Goal: Transaction & Acquisition: Purchase product/service

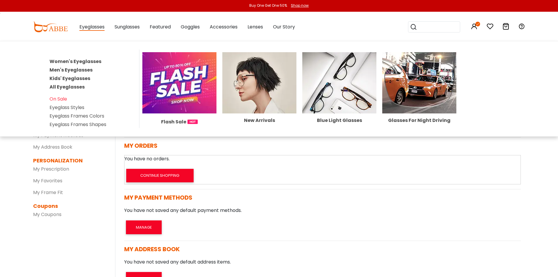
click at [98, 28] on span "Eyeglasses" at bounding box center [91, 26] width 25 height 7
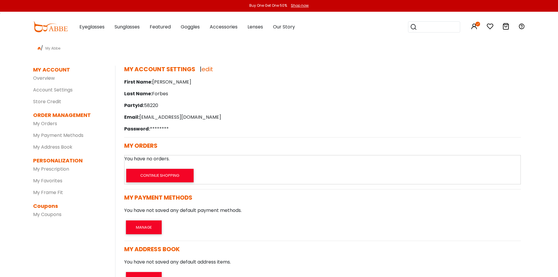
click at [98, 28] on span "Eyeglasses" at bounding box center [91, 26] width 25 height 7
click at [95, 26] on span "Eyeglasses" at bounding box center [91, 26] width 25 height 7
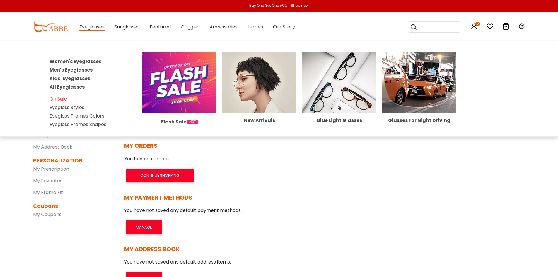
click at [87, 60] on link "Women's Eyeglasses" at bounding box center [76, 61] width 52 height 7
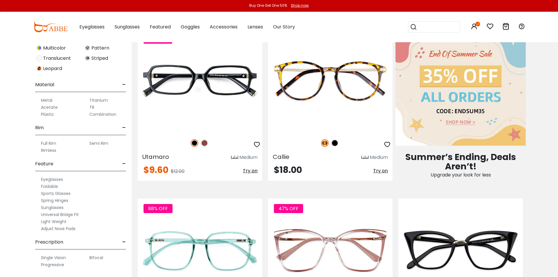
scroll to position [322, 0]
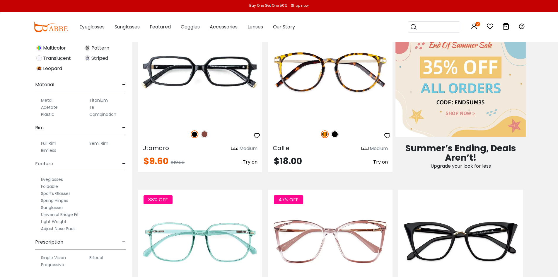
click at [59, 266] on label "Progressive" at bounding box center [52, 264] width 23 height 7
click at [48, 265] on label "Progressive" at bounding box center [52, 264] width 23 height 7
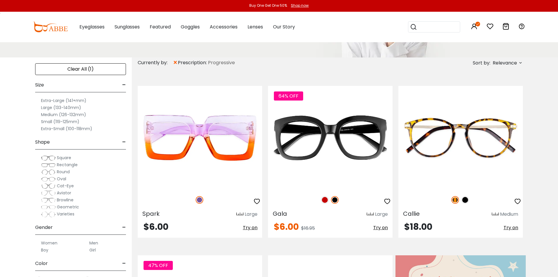
scroll to position [88, 0]
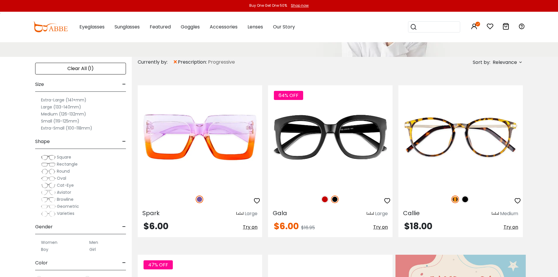
click at [61, 156] on span "Square" at bounding box center [64, 157] width 14 height 6
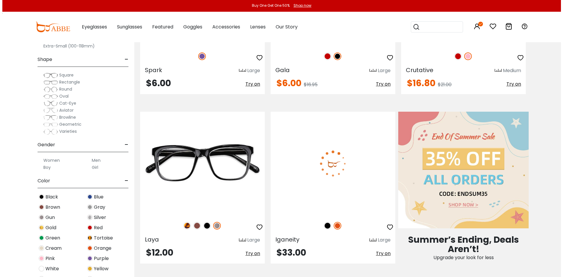
scroll to position [234, 0]
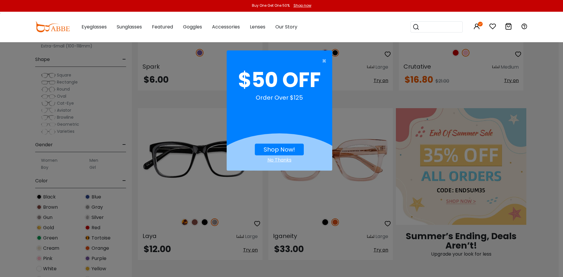
click at [281, 151] on link "Shop Now!" at bounding box center [278, 149] width 31 height 8
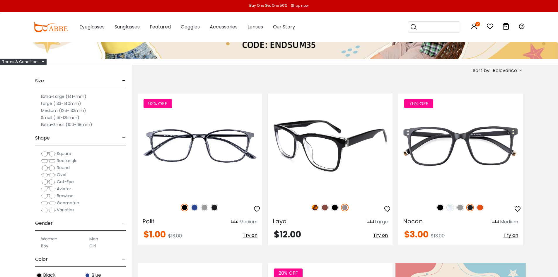
scroll to position [117, 0]
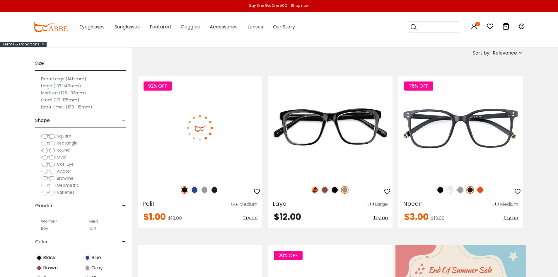
click at [205, 190] on img at bounding box center [205, 190] width 8 height 8
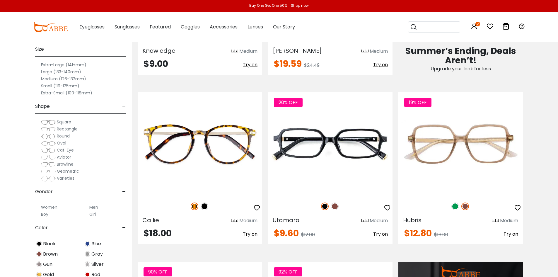
scroll to position [469, 0]
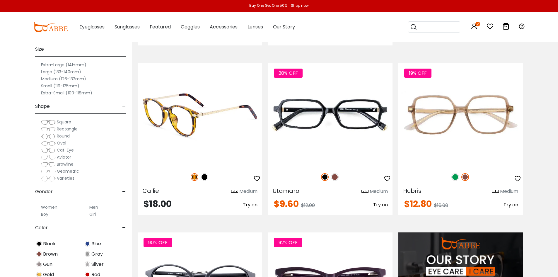
click at [205, 176] on img at bounding box center [205, 177] width 8 height 8
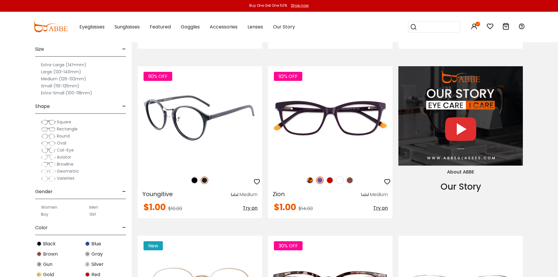
scroll to position [674, 0]
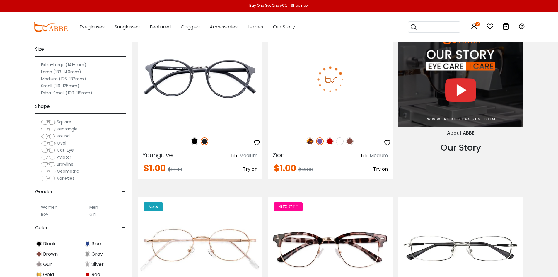
click at [349, 141] on img at bounding box center [350, 141] width 8 height 8
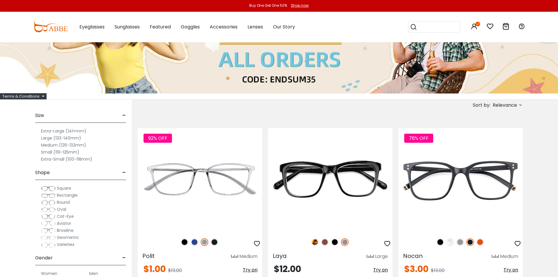
scroll to position [147, 0]
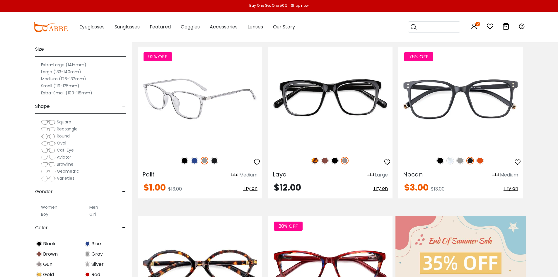
click at [210, 115] on img at bounding box center [200, 99] width 125 height 104
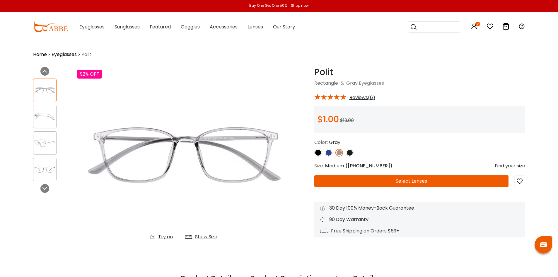
click at [357, 166] on span "[PHONE_NUMBER]" at bounding box center [369, 165] width 42 height 7
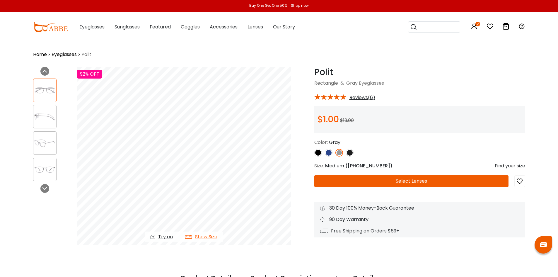
click at [518, 166] on div "Find your size" at bounding box center [510, 165] width 30 height 7
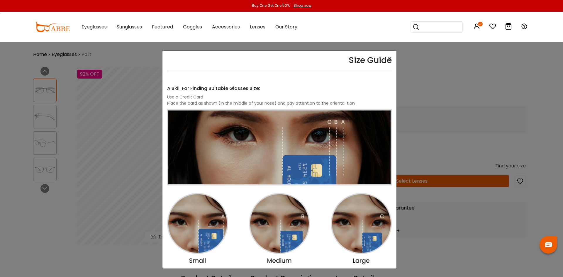
click at [450, 93] on div "Size Guide × A Skill For Finding Suitable Glasses Size: Use a Credit Card Place…" at bounding box center [281, 138] width 563 height 277
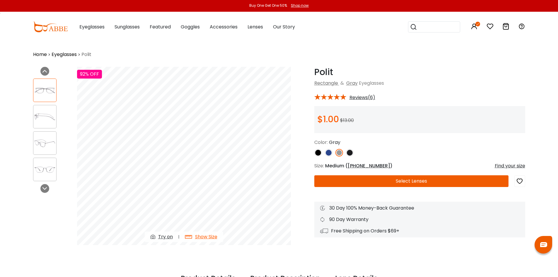
click at [520, 165] on div "Find your size" at bounding box center [510, 165] width 30 height 7
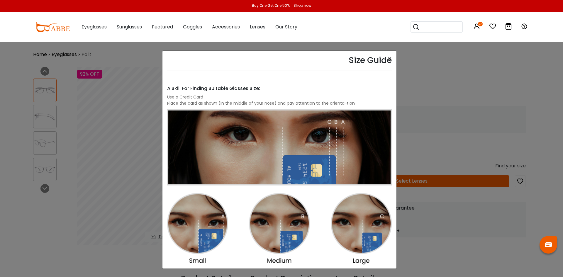
click at [520, 165] on div "Size Guide × A Skill For Finding Suitable Glasses Size: Use a Credit Card Place…" at bounding box center [281, 138] width 563 height 277
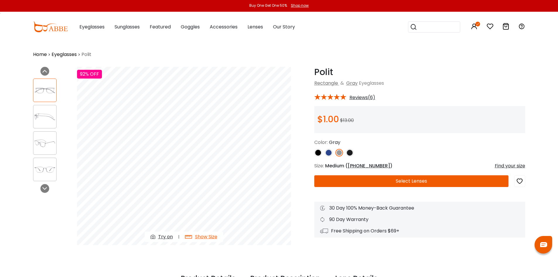
click at [412, 182] on button "Select Lenses" at bounding box center [411, 181] width 194 height 12
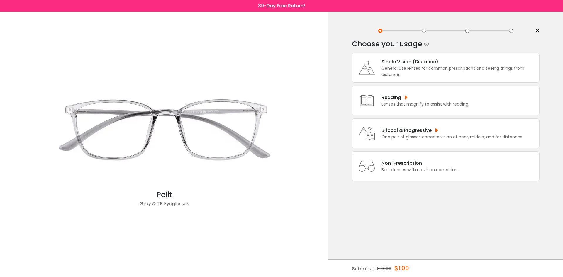
click at [398, 131] on div "Bifocal & Progressive" at bounding box center [452, 130] width 142 height 7
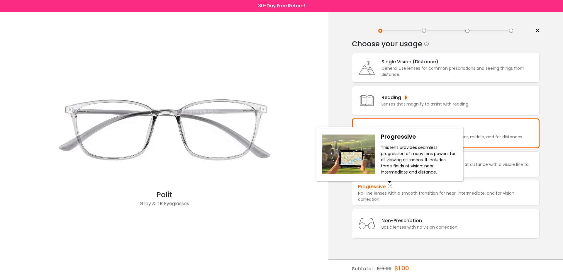
click at [392, 188] on icon at bounding box center [390, 186] width 6 height 7
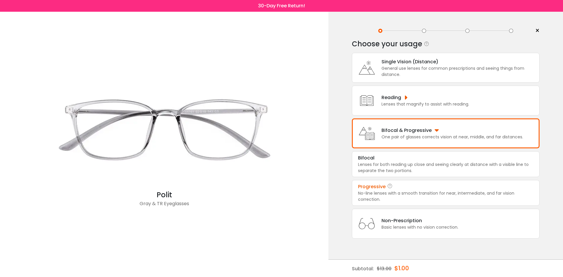
click at [391, 191] on div "No-line lenses with a smooth transition for near, intermediate, and far vision …" at bounding box center [445, 196] width 175 height 12
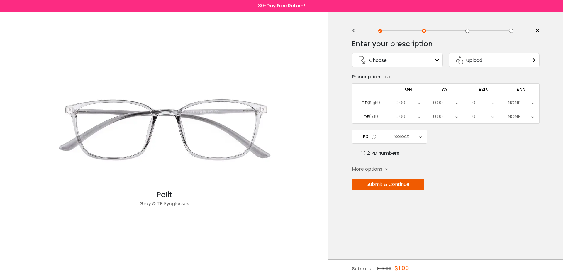
click at [437, 58] on icon at bounding box center [437, 60] width 5 height 5
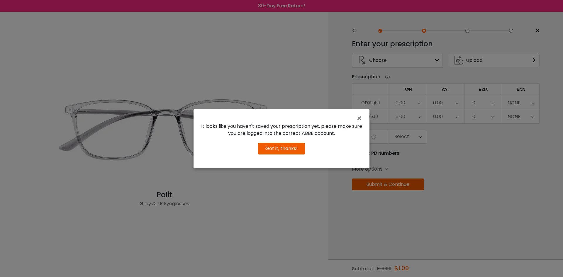
click at [287, 146] on button "Got it, thanks!" at bounding box center [281, 149] width 47 height 12
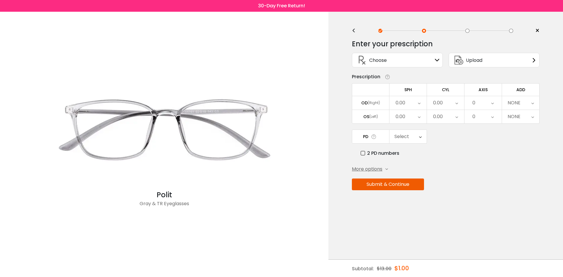
click at [500, 58] on div "Upload" at bounding box center [493, 60] width 91 height 15
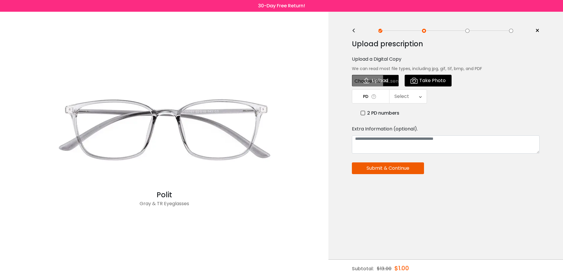
click at [443, 78] on span "Take Photo" at bounding box center [432, 81] width 26 height 12
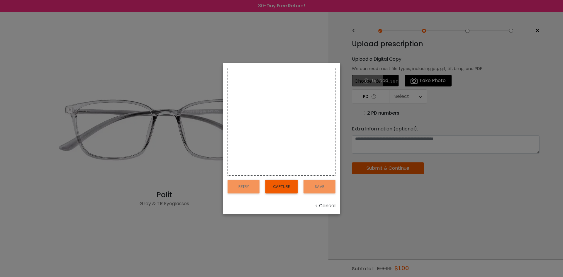
click at [322, 206] on div "< Cancel" at bounding box center [281, 205] width 108 height 7
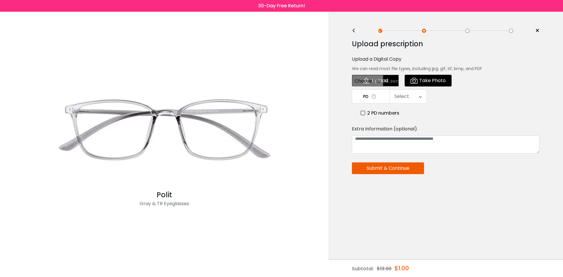
click at [381, 80] on input "file" at bounding box center [375, 81] width 47 height 12
click at [362, 113] on label "2 PD numbers" at bounding box center [379, 112] width 39 height 7
click at [402, 95] on div "Right PD" at bounding box center [402, 97] width 19 height 12
click at [379, 96] on td "PD" at bounding box center [371, 96] width 38 height 14
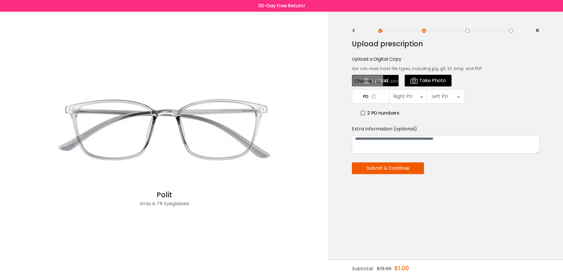
click at [355, 29] on div "<" at bounding box center [356, 30] width 9 height 5
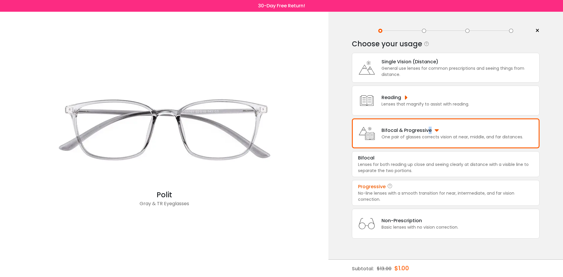
click at [429, 131] on div "Bifocal & Progressive" at bounding box center [452, 130] width 142 height 7
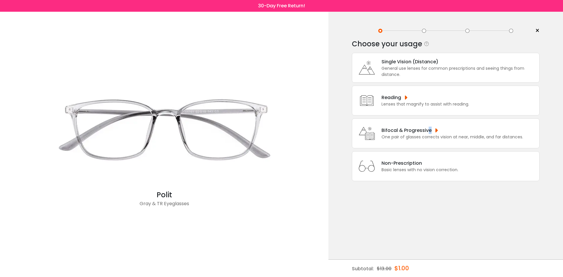
click at [429, 127] on div "Bifocal & Progressive" at bounding box center [452, 130] width 142 height 7
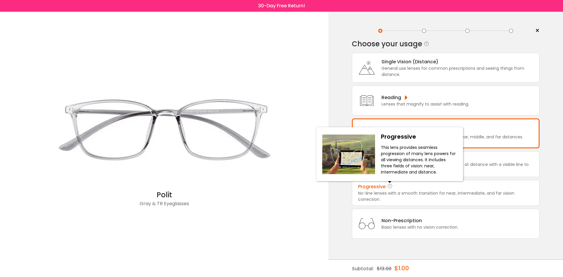
click at [390, 189] on icon at bounding box center [390, 186] width 6 height 7
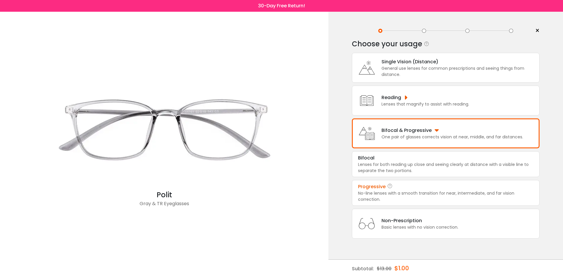
click at [370, 187] on div "Progressive" at bounding box center [372, 186] width 28 height 7
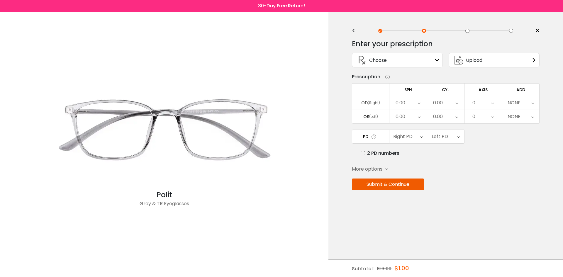
click at [417, 102] on div "0.00" at bounding box center [407, 102] width 37 height 13
click at [408, 140] on li "-0.25" at bounding box center [407, 142] width 37 height 11
click at [416, 114] on div "0.00" at bounding box center [407, 116] width 37 height 13
click at [406, 186] on li "+0.25" at bounding box center [407, 188] width 37 height 11
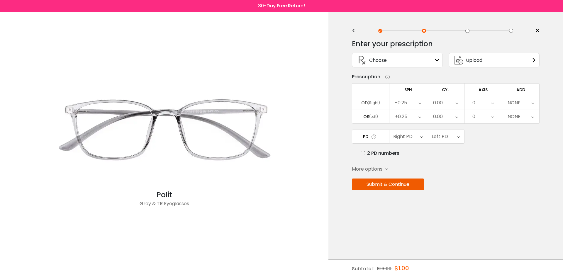
click at [454, 103] on div "0.00" at bounding box center [445, 102] width 37 height 13
click at [451, 129] on li "-0.50" at bounding box center [445, 132] width 37 height 11
click at [453, 115] on div "0.00" at bounding box center [445, 116] width 37 height 13
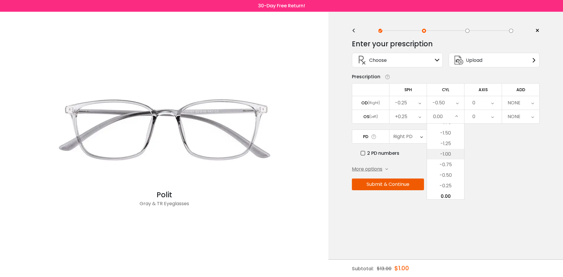
click at [447, 152] on li "-1.00" at bounding box center [445, 154] width 37 height 11
click at [490, 102] on div "0" at bounding box center [482, 102] width 37 height 13
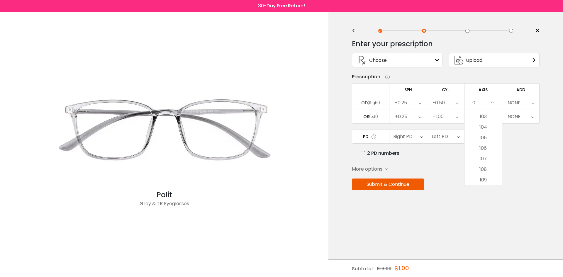
scroll to position [1026, 0]
click at [484, 144] on li "100" at bounding box center [482, 144] width 37 height 11
click at [480, 116] on div "0" at bounding box center [482, 116] width 37 height 13
click at [481, 184] on li "75" at bounding box center [482, 187] width 37 height 11
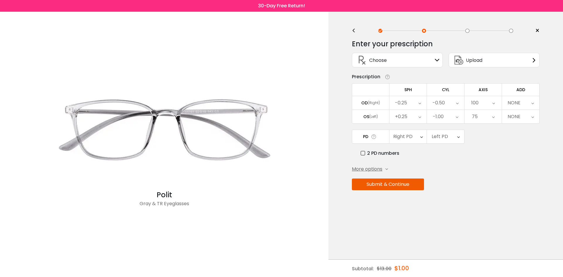
click at [522, 102] on div "NONE" at bounding box center [520, 102] width 37 height 13
click at [520, 169] on li "+2.25" at bounding box center [520, 170] width 37 height 11
click at [516, 117] on div "NONE" at bounding box center [513, 117] width 13 height 12
click at [518, 184] on li "+2.25" at bounding box center [520, 184] width 37 height 11
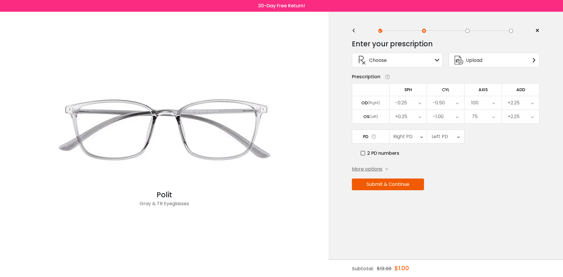
click at [418, 137] on div "Right PD" at bounding box center [407, 136] width 37 height 13
click at [408, 196] on li "31.5" at bounding box center [407, 197] width 37 height 11
click at [452, 137] on div "Left PD" at bounding box center [445, 136] width 37 height 13
click at [446, 195] on li "31.5" at bounding box center [445, 197] width 37 height 11
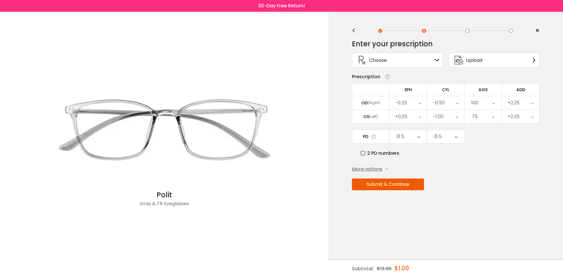
click at [384, 184] on button "Submit & Continue" at bounding box center [388, 184] width 72 height 12
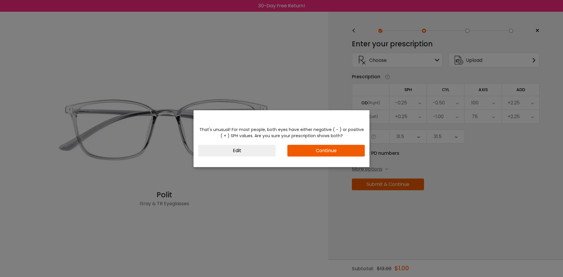
click at [313, 153] on button "Continue" at bounding box center [325, 151] width 77 height 12
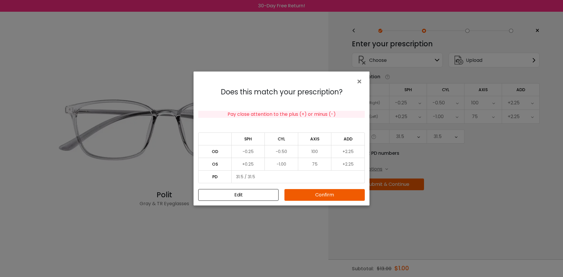
click at [319, 193] on button "Confirm" at bounding box center [324, 195] width 80 height 12
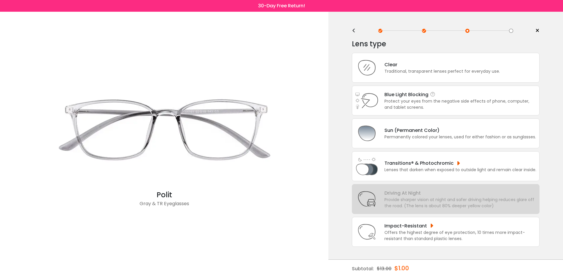
click at [396, 103] on div "Protect your eyes from the negative side effects of phone, computer, and tablet…" at bounding box center [460, 104] width 152 height 12
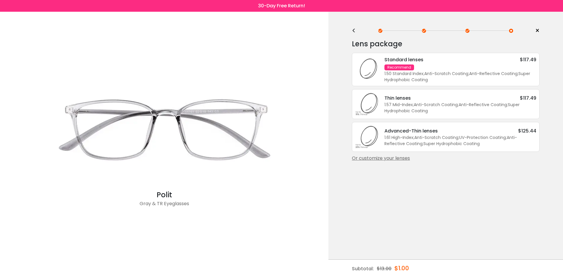
click at [410, 109] on div "1.57 Mid-Index ; Anti-Scratch Coating ; Anti-Reflective Coating ; Super Hydroph…" at bounding box center [460, 108] width 152 height 12
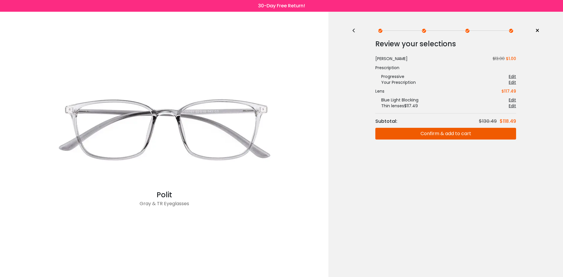
click at [353, 29] on div "<" at bounding box center [356, 30] width 9 height 5
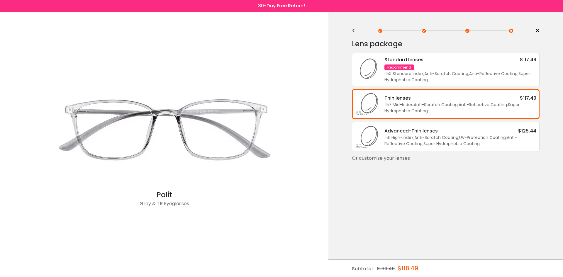
click at [440, 107] on div "1.57 Mid-Index ; Anti-Scratch Coating ; Anti-Reflective Coating ; Super Hydroph…" at bounding box center [460, 108] width 152 height 12
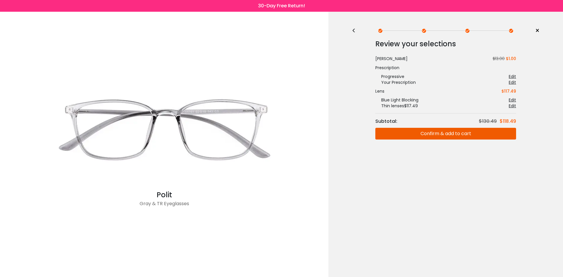
click at [443, 133] on button "Confirm & add to cart" at bounding box center [445, 134] width 141 height 12
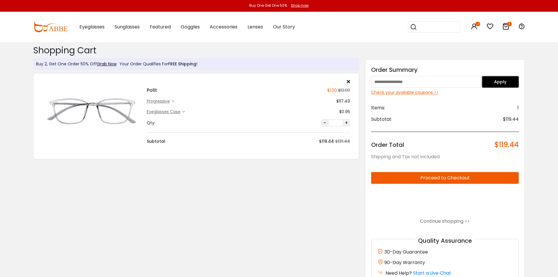
click at [492, 83] on button "Apply" at bounding box center [500, 82] width 37 height 12
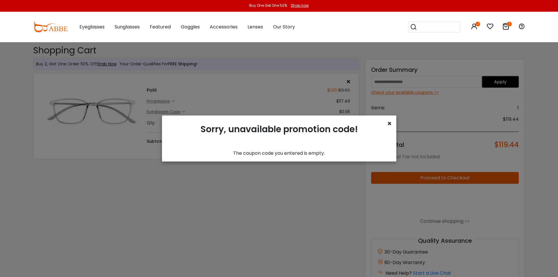
click at [389, 122] on span "×" at bounding box center [389, 124] width 4 height 10
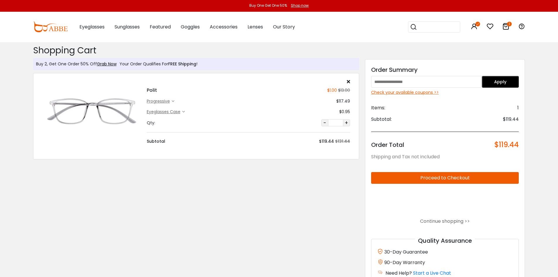
click at [398, 85] on input "text" at bounding box center [426, 82] width 111 height 12
click at [383, 81] on input "text" at bounding box center [426, 82] width 111 height 12
paste input "**********"
type input "**********"
drag, startPoint x: 410, startPoint y: 79, endPoint x: 345, endPoint y: 80, distance: 65.7
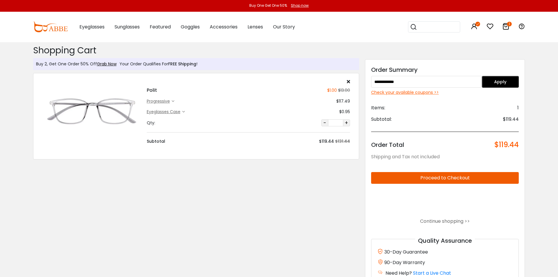
click at [345, 80] on div "Buy 2, Get One Order 50% Off Grab Now Your Order Qualifies For FREE Shipping ! …" at bounding box center [279, 170] width 498 height 256
type input "***"
click at [494, 83] on button "Apply" at bounding box center [500, 82] width 37 height 12
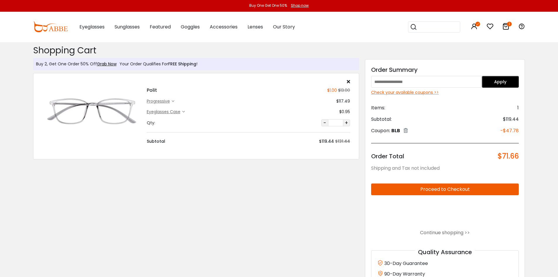
click at [405, 79] on input "text" at bounding box center [426, 82] width 111 height 12
click at [496, 84] on button "Apply" at bounding box center [500, 82] width 37 height 12
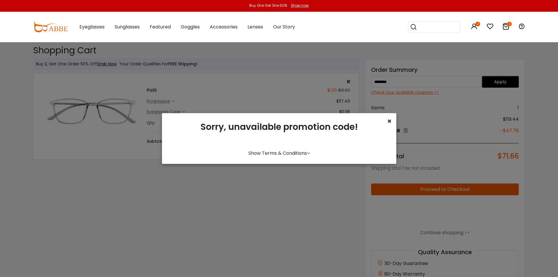
click at [389, 121] on span "×" at bounding box center [389, 121] width 4 height 10
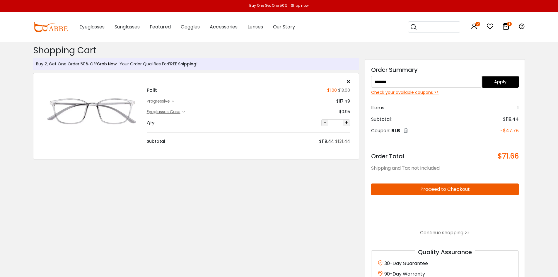
drag, startPoint x: 398, startPoint y: 82, endPoint x: 372, endPoint y: 81, distance: 26.1
click at [372, 81] on input "********" at bounding box center [426, 82] width 111 height 12
type input "******"
click at [491, 82] on button "Apply" at bounding box center [500, 82] width 37 height 12
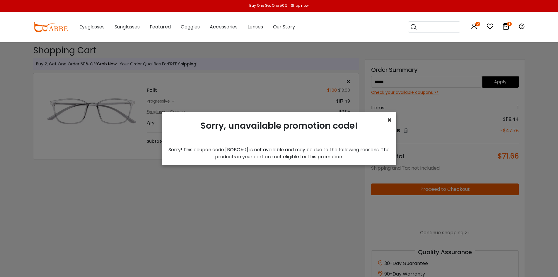
click at [389, 120] on span "×" at bounding box center [389, 120] width 4 height 10
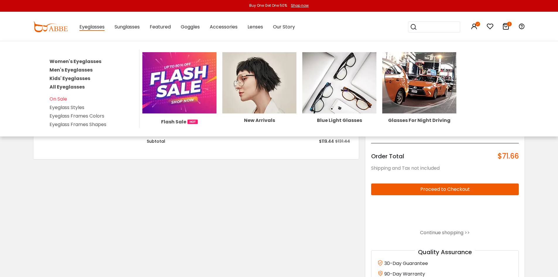
click at [84, 61] on link "Women's Eyeglasses" at bounding box center [76, 61] width 52 height 7
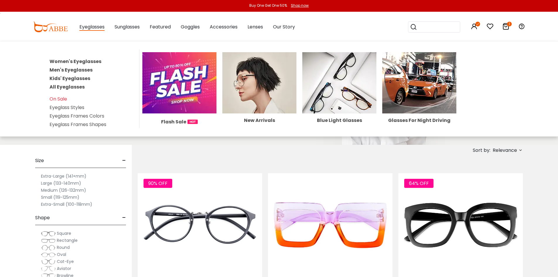
click at [182, 91] on img at bounding box center [179, 82] width 74 height 61
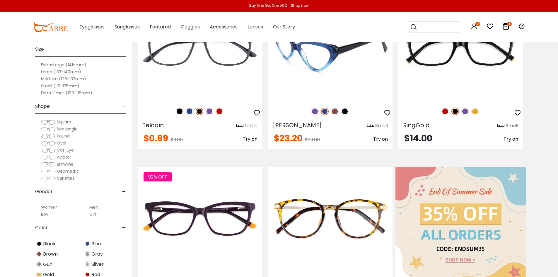
scroll to position [205, 0]
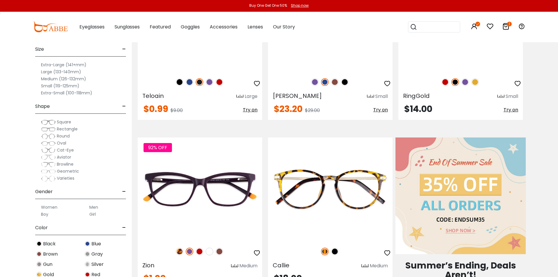
click at [66, 78] on label "Medium (126-132mm)" at bounding box center [63, 78] width 45 height 7
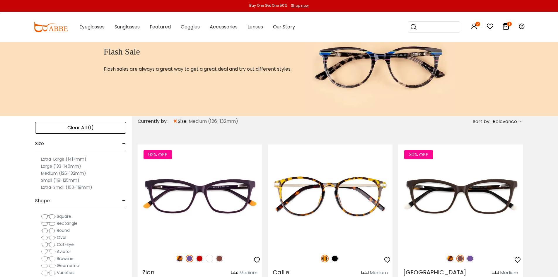
scroll to position [88, 0]
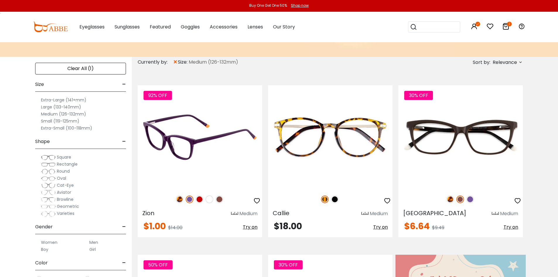
click at [221, 200] on img at bounding box center [220, 199] width 8 height 8
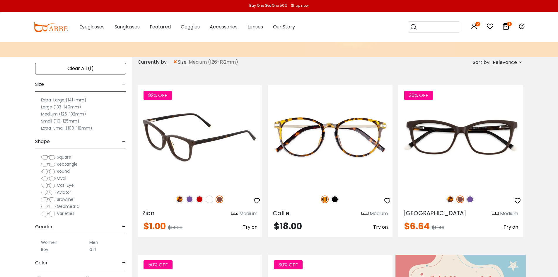
click at [188, 140] on img at bounding box center [200, 137] width 125 height 104
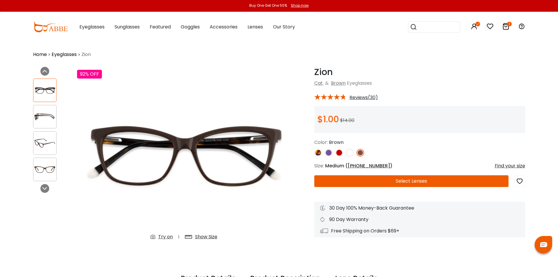
click at [47, 172] on img at bounding box center [44, 169] width 23 height 11
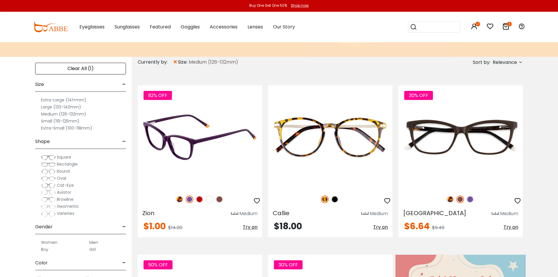
click at [221, 197] on img at bounding box center [220, 199] width 8 height 8
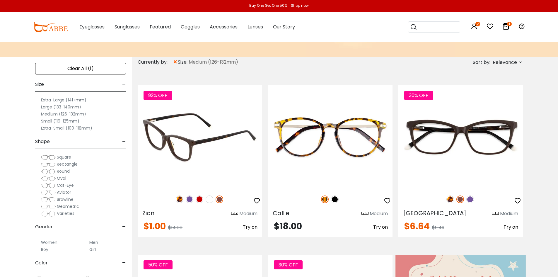
click at [179, 199] on img at bounding box center [180, 199] width 8 height 8
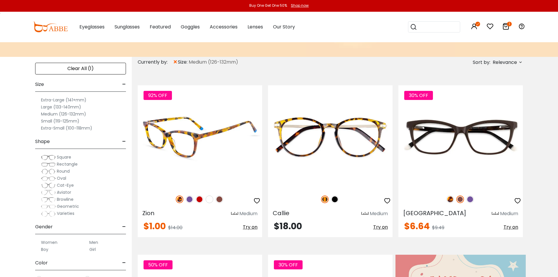
click at [209, 199] on img at bounding box center [210, 199] width 8 height 8
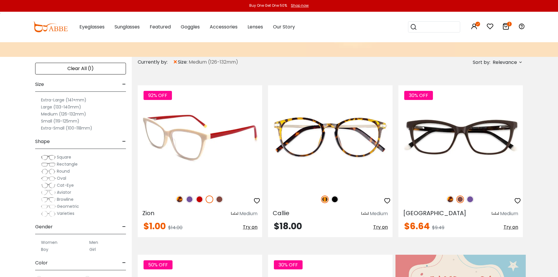
click at [222, 199] on img at bounding box center [220, 199] width 8 height 8
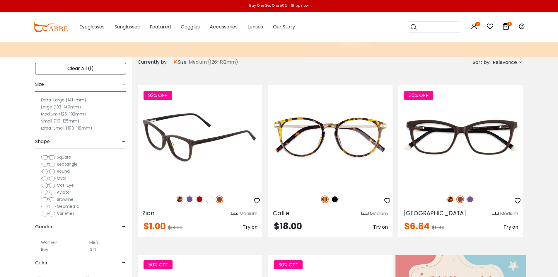
click at [190, 199] on img at bounding box center [190, 199] width 8 height 8
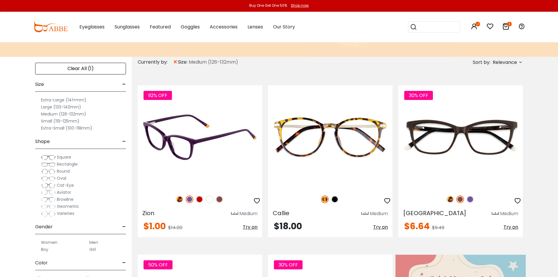
click at [220, 198] on img at bounding box center [220, 199] width 8 height 8
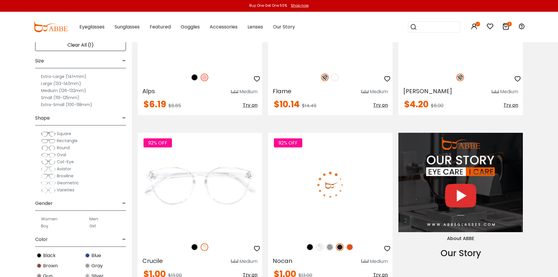
scroll to position [557, 0]
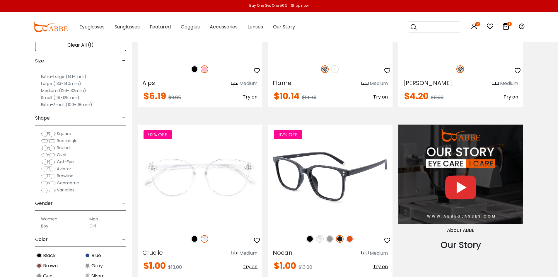
click at [330, 239] on img at bounding box center [330, 239] width 8 height 8
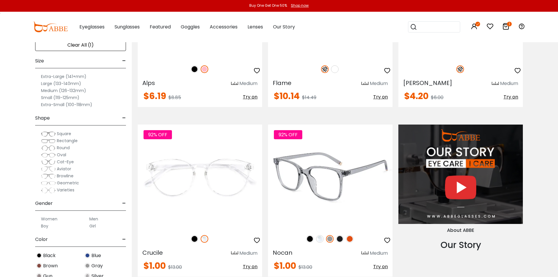
click at [321, 240] on img at bounding box center [320, 239] width 8 height 8
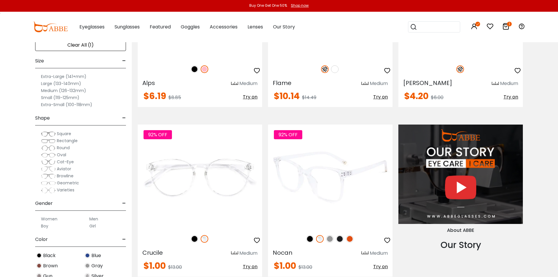
click at [350, 239] on img at bounding box center [350, 239] width 8 height 8
click at [340, 240] on img at bounding box center [340, 239] width 8 height 8
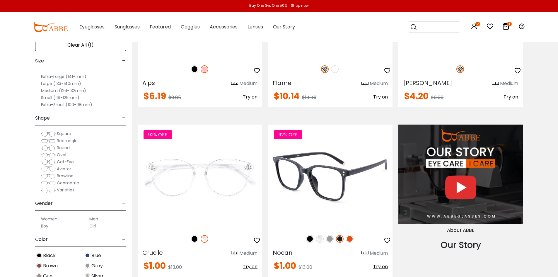
click at [331, 241] on img at bounding box center [330, 239] width 8 height 8
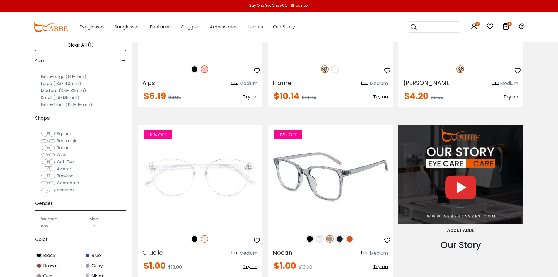
click at [310, 240] on img at bounding box center [310, 239] width 8 height 8
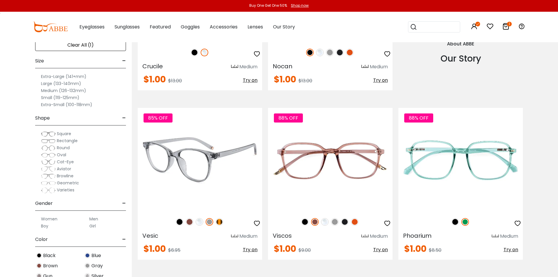
scroll to position [762, 0]
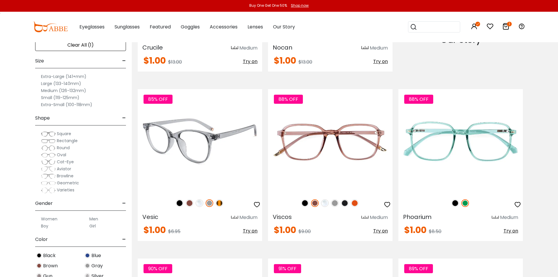
click at [191, 202] on img at bounding box center [190, 203] width 8 height 8
click at [219, 203] on img at bounding box center [220, 203] width 8 height 8
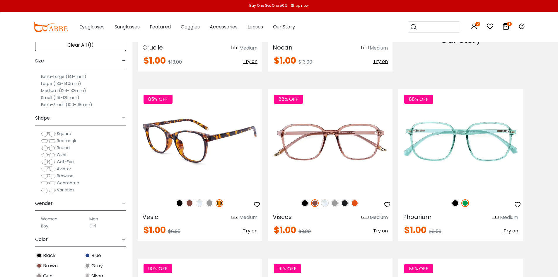
click at [209, 204] on img at bounding box center [210, 203] width 8 height 8
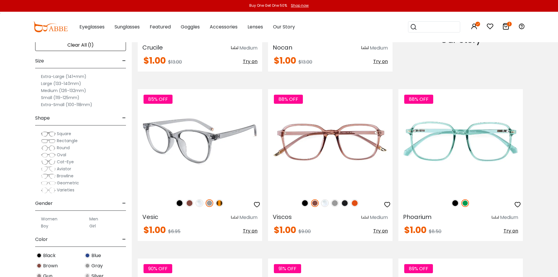
click at [198, 204] on img at bounding box center [200, 203] width 8 height 8
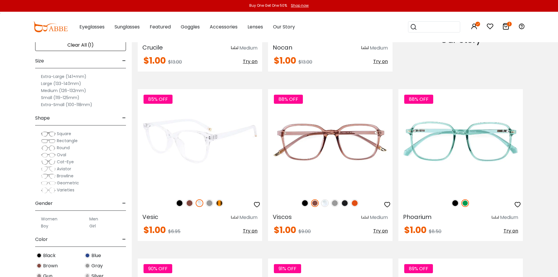
click at [190, 204] on img at bounding box center [190, 203] width 8 height 8
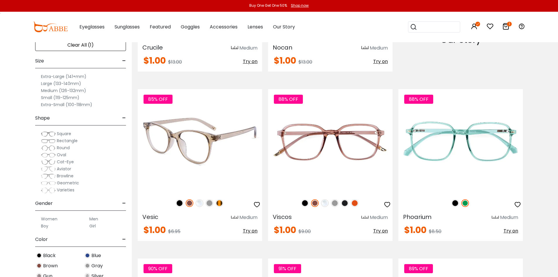
click at [180, 203] on img at bounding box center [180, 203] width 8 height 8
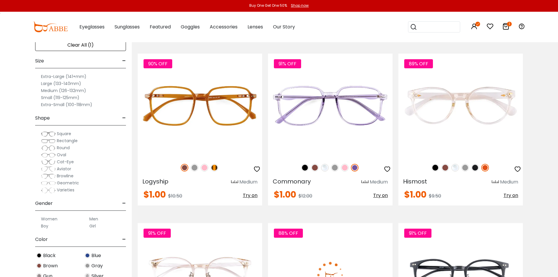
scroll to position [967, 0]
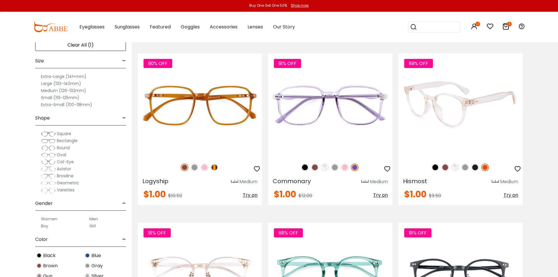
click at [445, 168] on img at bounding box center [446, 168] width 8 height 8
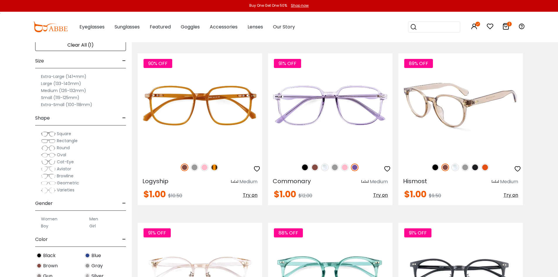
click at [485, 168] on img at bounding box center [485, 168] width 8 height 8
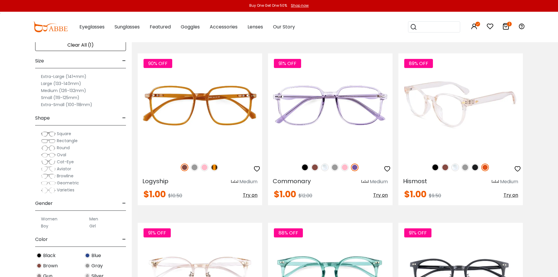
click at [476, 167] on img at bounding box center [475, 168] width 8 height 8
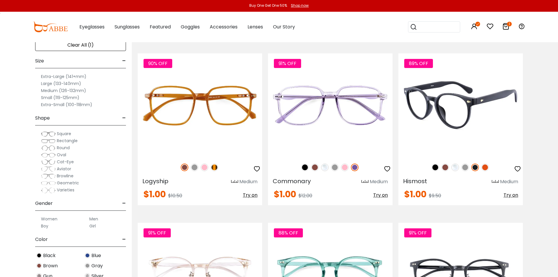
click at [464, 167] on img at bounding box center [466, 168] width 8 height 8
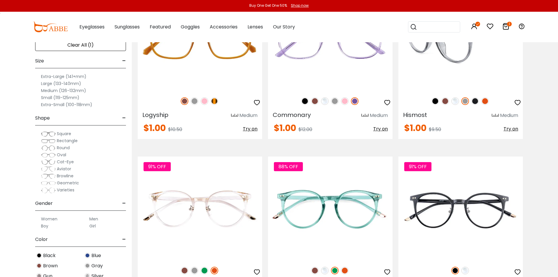
scroll to position [1084, 0]
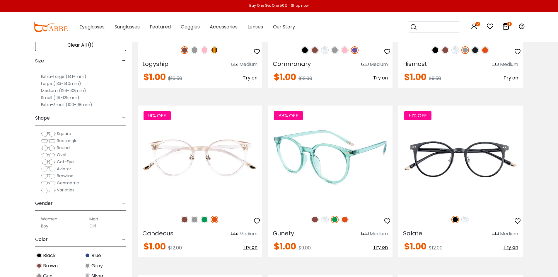
click at [343, 220] on img at bounding box center [345, 220] width 8 height 8
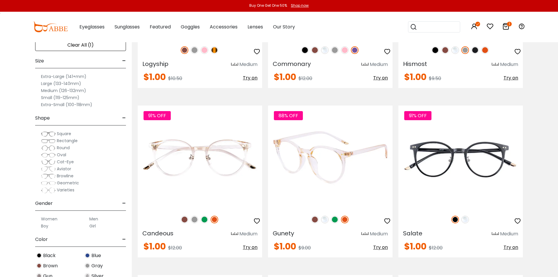
click at [314, 220] on img at bounding box center [315, 220] width 8 height 8
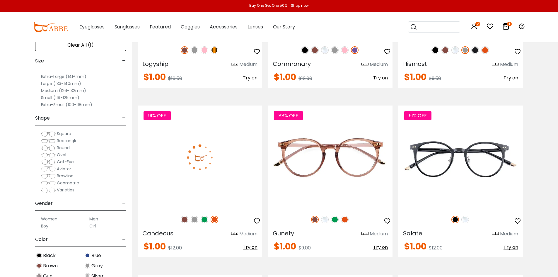
click at [184, 219] on img at bounding box center [185, 220] width 8 height 8
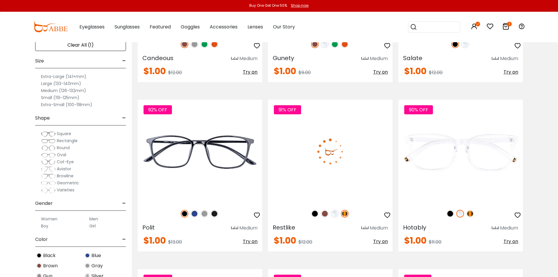
scroll to position [1260, 0]
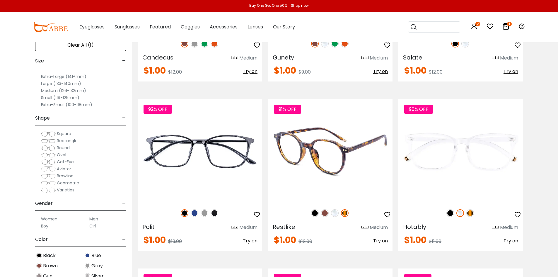
click at [327, 213] on img at bounding box center [325, 213] width 8 height 8
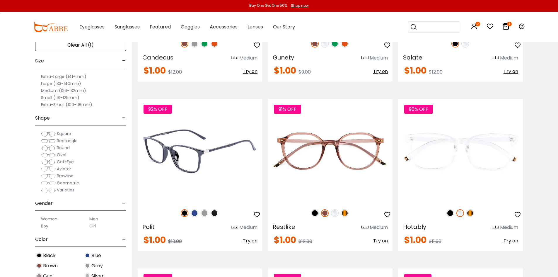
click at [198, 155] on img at bounding box center [200, 151] width 125 height 104
